Goal: Information Seeking & Learning: Learn about a topic

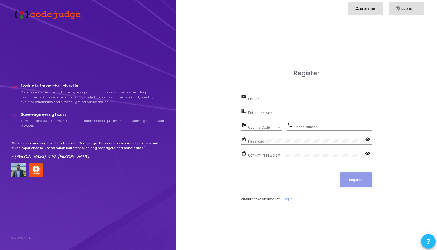
click at [404, 7] on link "fingerprint Log In" at bounding box center [406, 9] width 35 height 14
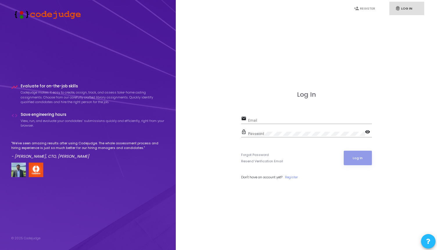
click at [257, 123] on div "Email" at bounding box center [310, 119] width 124 height 9
click at [261, 122] on input "Email" at bounding box center [310, 121] width 124 height 4
click at [263, 119] on input "Email" at bounding box center [310, 121] width 124 height 4
type input "akhil@codejudge.io"
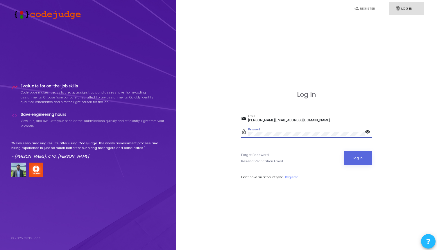
click at [352, 125] on div "email akhil@codejudge.io Email" at bounding box center [306, 121] width 131 height 13
click at [357, 153] on button "Log In" at bounding box center [358, 158] width 28 height 15
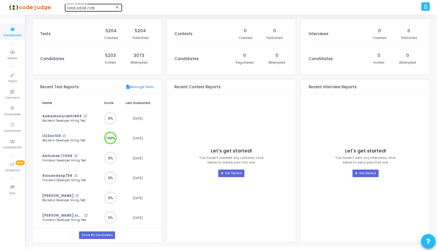
click at [88, 10] on span "CODEJUDGE (129)" at bounding box center [81, 8] width 28 height 4
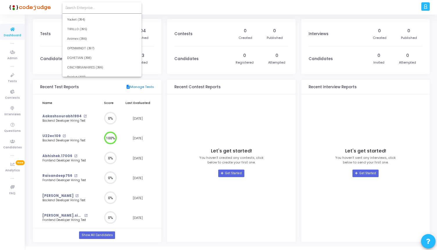
scroll to position [2984, 0]
click at [85, 8] on input at bounding box center [101, 7] width 73 height 5
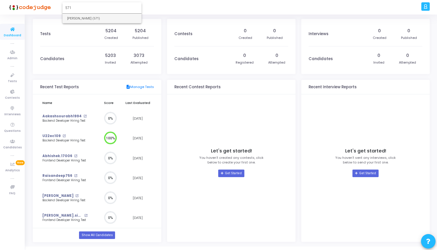
type input "571"
click at [85, 19] on span "Rajat Tyagi (571)" at bounding box center [102, 19] width 70 height 10
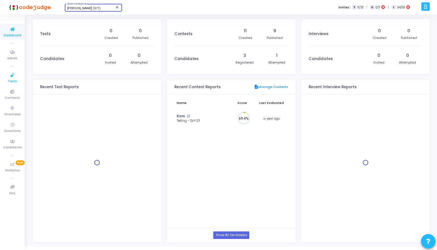
scroll to position [13, 6]
click at [8, 81] on link "Tests" at bounding box center [12, 78] width 25 height 16
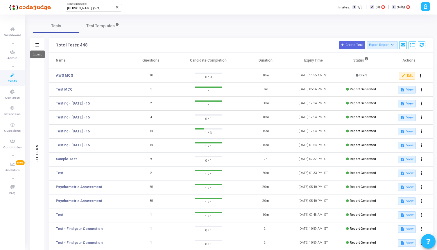
click at [37, 45] on icon at bounding box center [37, 44] width 4 height 3
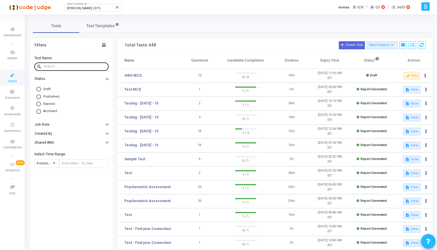
click at [55, 66] on input "text" at bounding box center [75, 66] width 63 height 3
type input "python"
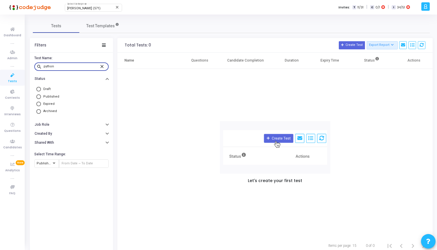
click at [101, 66] on mat-icon "close" at bounding box center [102, 66] width 7 height 5
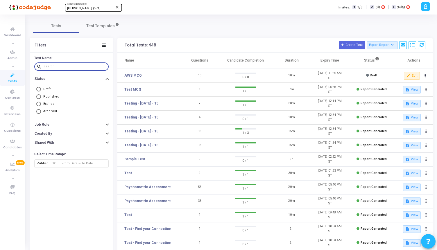
click at [87, 10] on span "Rajat Tyagi (571)" at bounding box center [83, 8] width 33 height 4
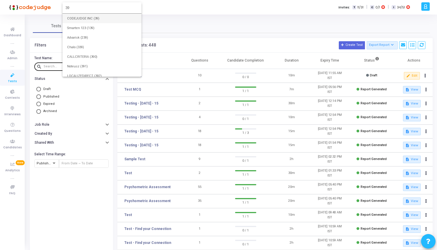
type input "39"
click at [93, 16] on span "CODEJUDGE INC (39)" at bounding box center [102, 19] width 70 height 10
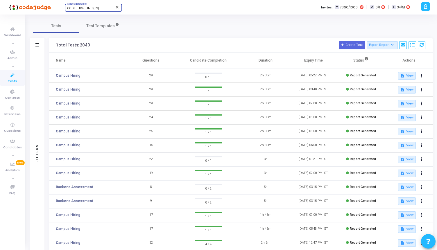
click at [35, 46] on div "Filters" at bounding box center [37, 45] width 15 height 15
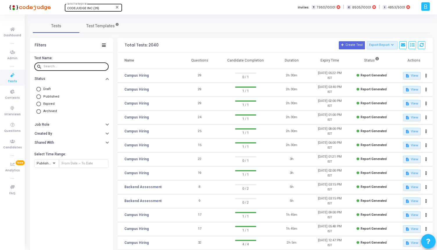
click at [56, 68] on input "text" at bounding box center [75, 66] width 63 height 3
type input "python"
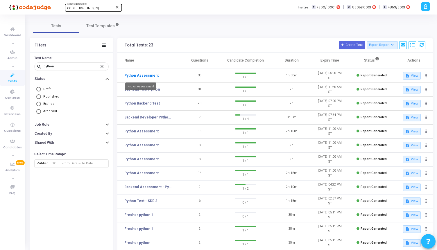
click at [145, 76] on link "Python Assessment" at bounding box center [141, 75] width 34 height 5
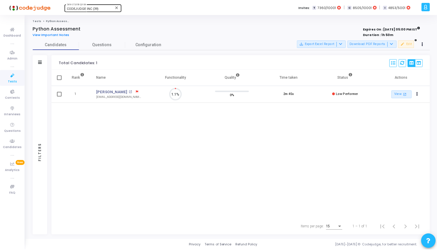
scroll to position [12, 15]
click at [97, 43] on span "Questions" at bounding box center [102, 45] width 47 height 6
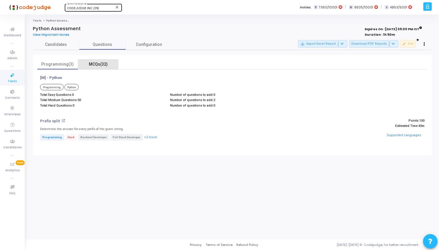
click at [101, 63] on div "MCQs(32)" at bounding box center [98, 64] width 34 height 6
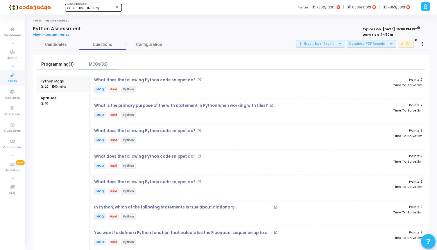
click at [62, 65] on div "Programming(3)" at bounding box center [58, 64] width 34 height 6
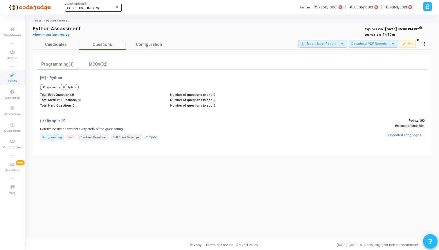
click at [11, 80] on span "Tests" at bounding box center [12, 81] width 9 height 5
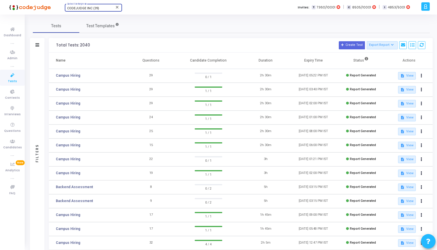
click at [95, 8] on span "CODEJUDGE INC (39)" at bounding box center [83, 8] width 32 height 4
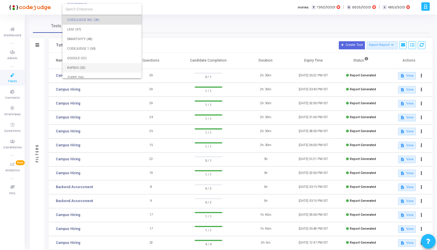
click at [94, 67] on span "RAPIDO (52)" at bounding box center [102, 68] width 70 height 10
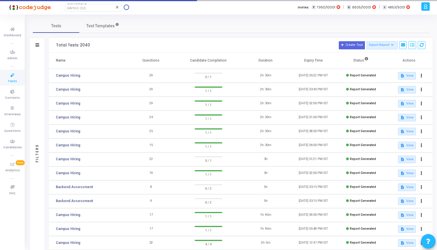
scroll to position [59, 0]
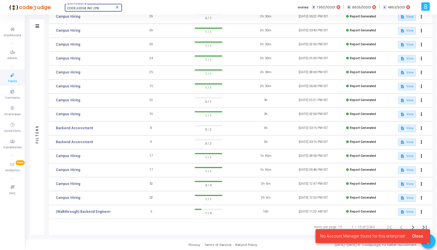
click at [81, 8] on span "CODEJUDGE INC (39)" at bounding box center [83, 8] width 32 height 4
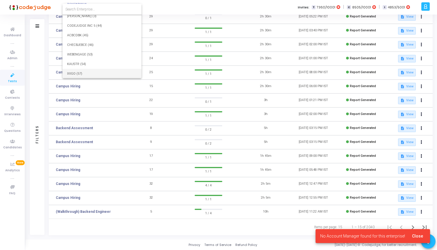
scroll to position [1404, 0]
click at [81, 8] on input at bounding box center [101, 9] width 73 height 5
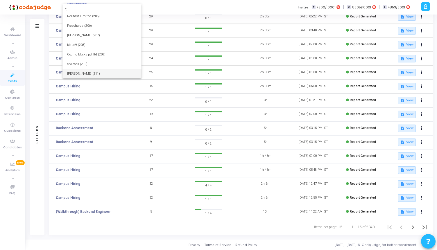
scroll to position [0, 0]
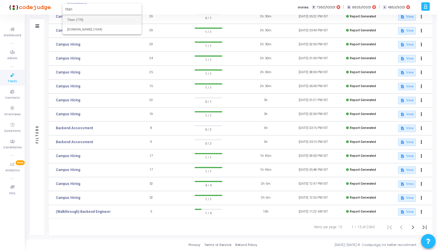
type input "titan"
click at [84, 20] on span "Titan (770)" at bounding box center [102, 20] width 70 height 10
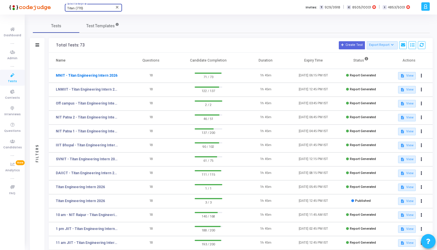
click at [88, 76] on link "MNIT - Titan Engineering Intern 2026" at bounding box center [87, 75] width 62 height 5
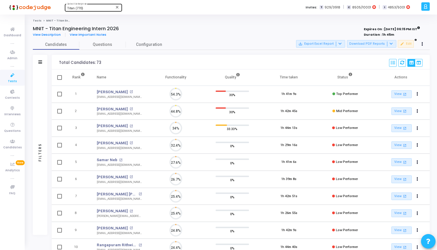
scroll to position [12, 15]
click at [101, 45] on span "Questions" at bounding box center [102, 45] width 47 height 6
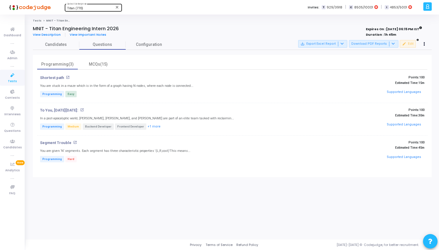
click at [73, 142] on mat-icon "open_in_new" at bounding box center [75, 143] width 4 height 4
click at [15, 79] on span "Tests" at bounding box center [12, 81] width 9 height 5
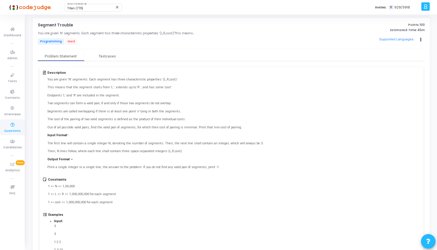
scroll to position [99, 0]
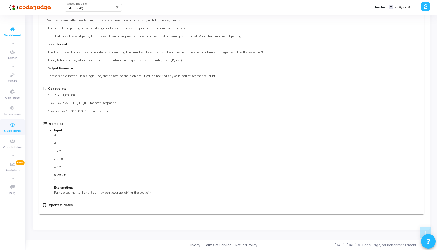
click at [11, 31] on icon at bounding box center [12, 29] width 12 height 7
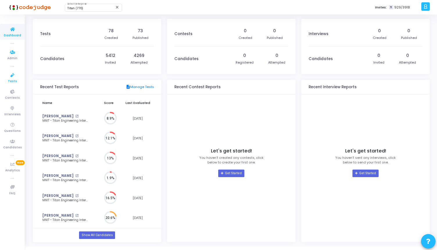
click at [13, 81] on span "Tests" at bounding box center [12, 81] width 9 height 5
